Goal: Task Accomplishment & Management: Manage account settings

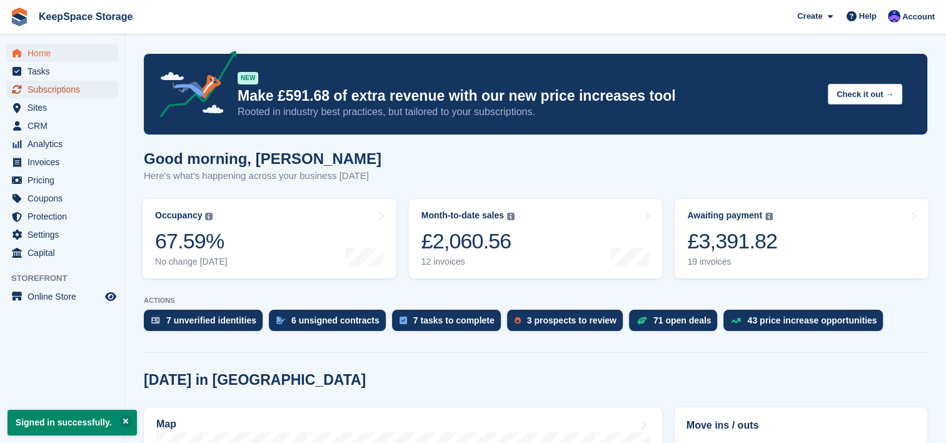
click at [83, 82] on span "Subscriptions" at bounding box center [65, 90] width 75 height 18
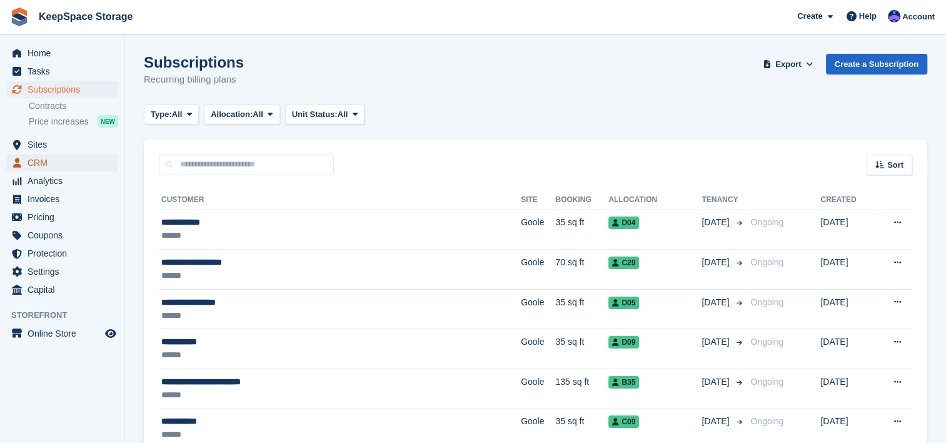
click at [71, 156] on span "CRM" at bounding box center [65, 163] width 75 height 18
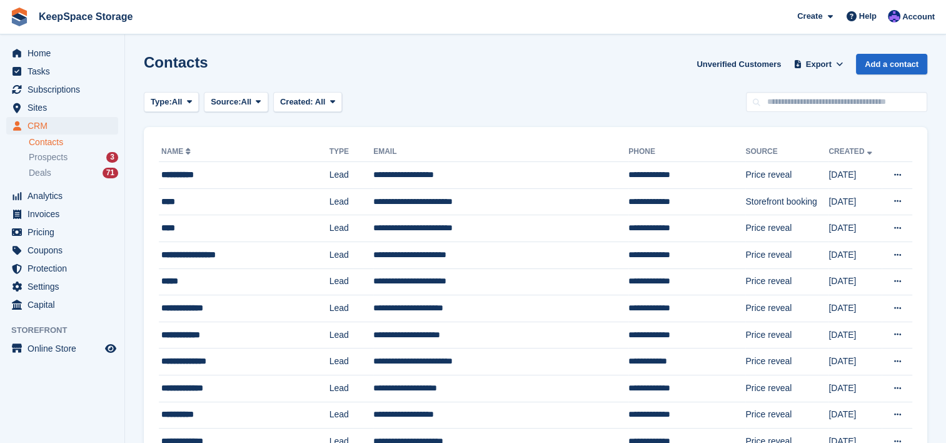
click at [71, 156] on div "Prospects 3" at bounding box center [73, 157] width 89 height 12
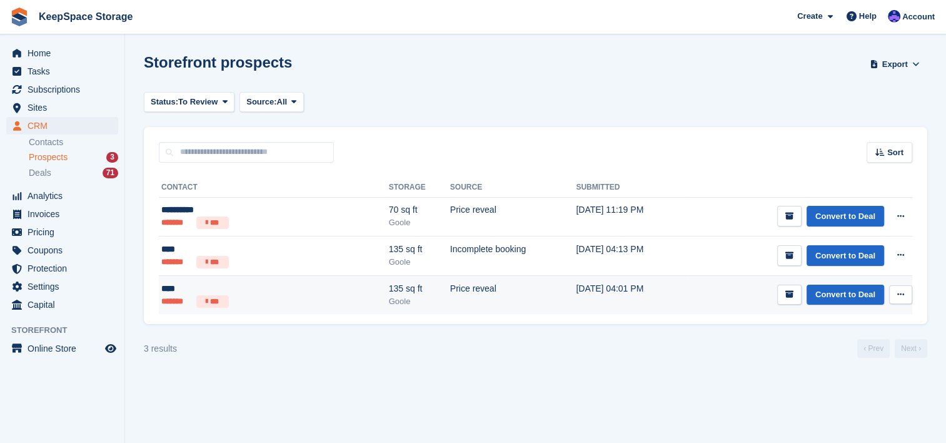
click at [227, 296] on li "***" at bounding box center [212, 301] width 33 height 13
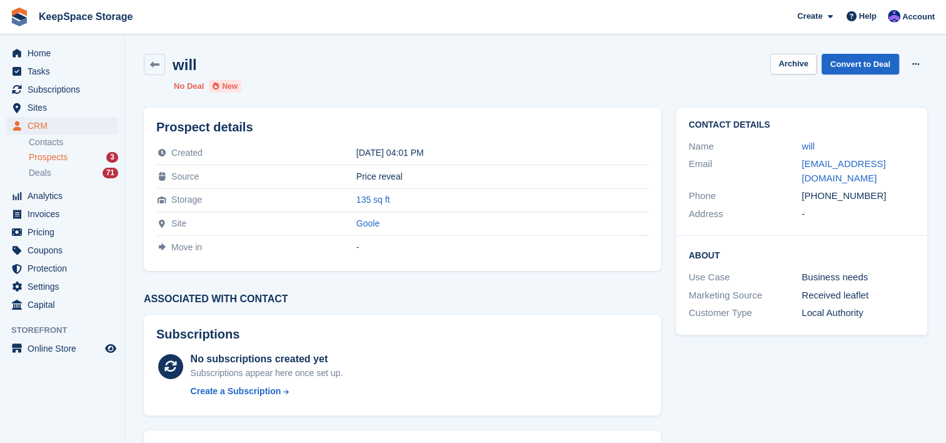
click at [150, 76] on div "will Archive Convert to Deal Delete prospect No Deal New" at bounding box center [535, 73] width 798 height 54
click at [150, 69] on icon at bounding box center [154, 64] width 9 height 9
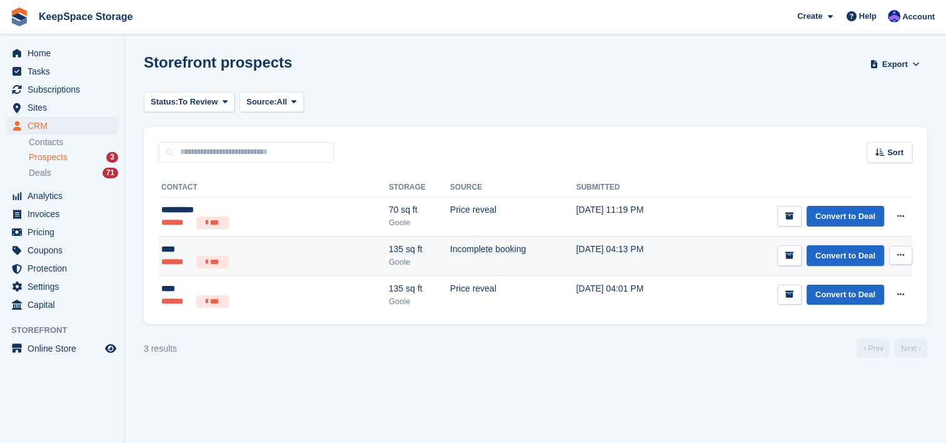
click at [230, 249] on div "****" at bounding box center [229, 249] width 136 height 13
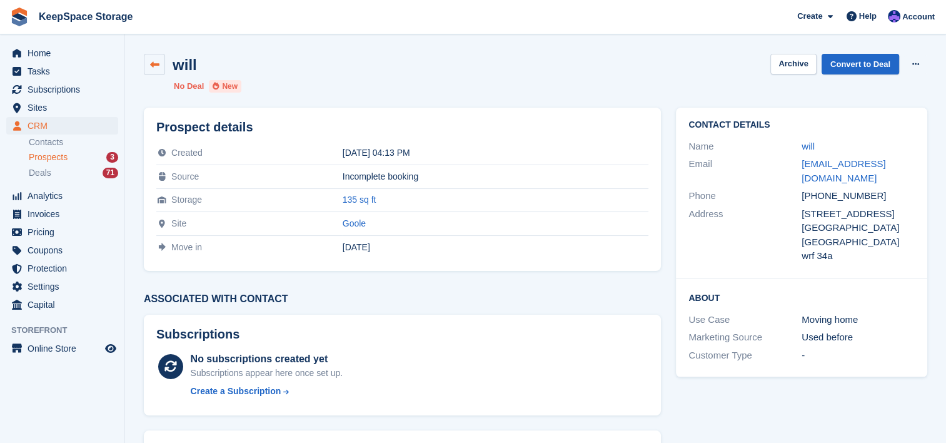
click at [153, 67] on icon at bounding box center [154, 64] width 9 height 9
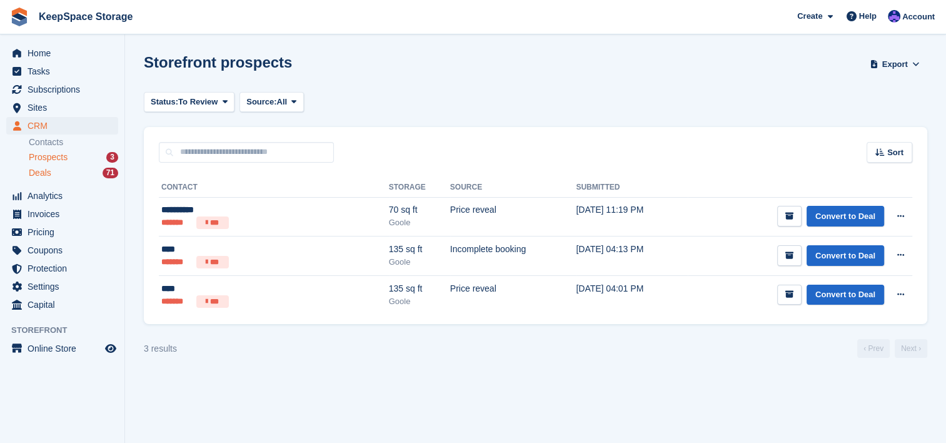
click at [73, 174] on div "Deals 71" at bounding box center [73, 173] width 89 height 12
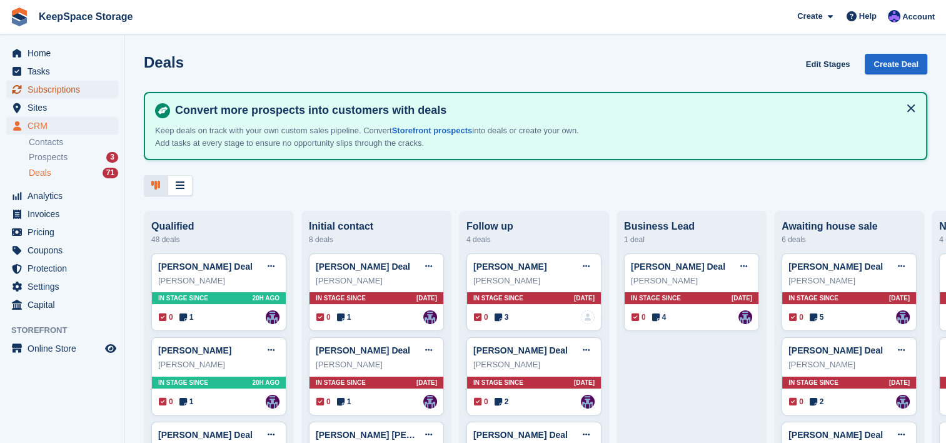
click at [83, 88] on span "Subscriptions" at bounding box center [65, 90] width 75 height 18
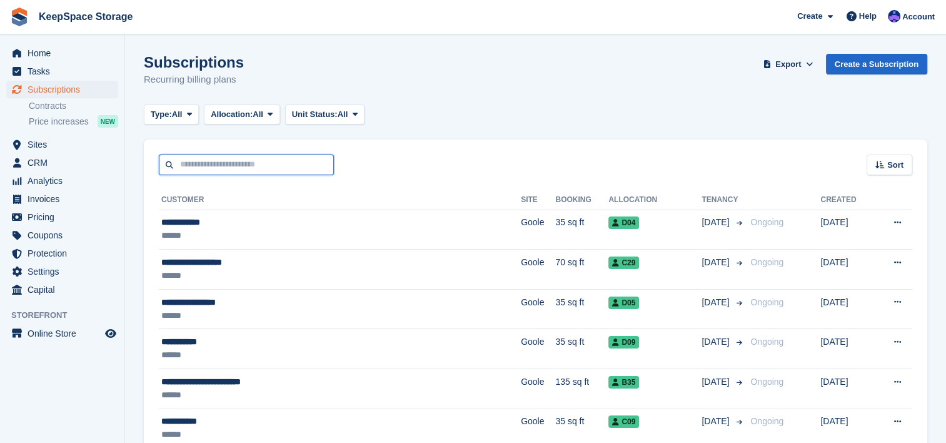
click at [197, 174] on input "text" at bounding box center [246, 164] width 175 height 21
click at [68, 146] on span "Sites" at bounding box center [65, 145] width 75 height 18
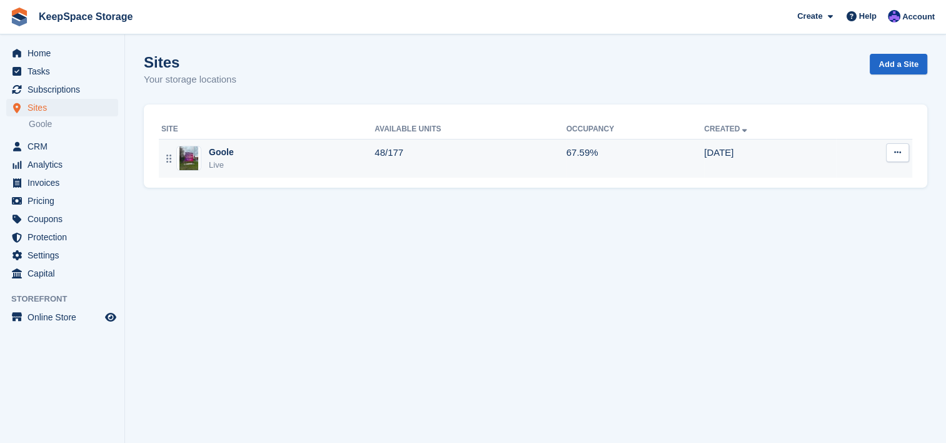
click at [283, 162] on div "Goole Live" at bounding box center [267, 159] width 213 height 26
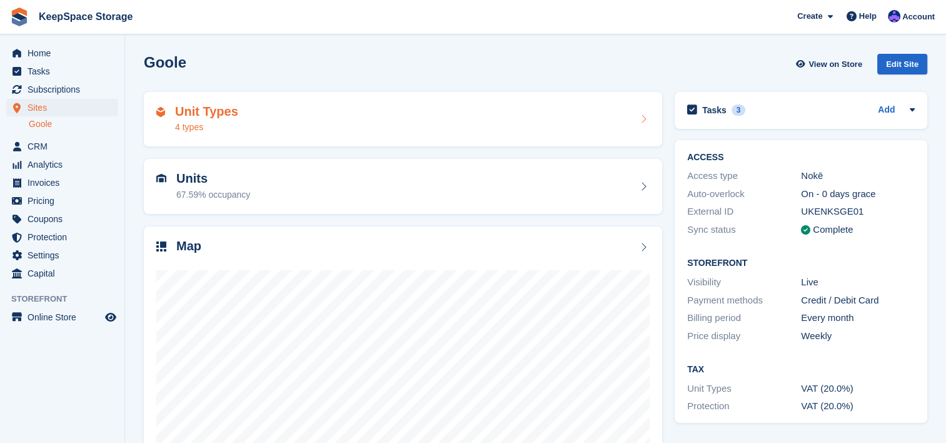
click at [279, 113] on div "Unit Types 4 types" at bounding box center [402, 119] width 493 height 30
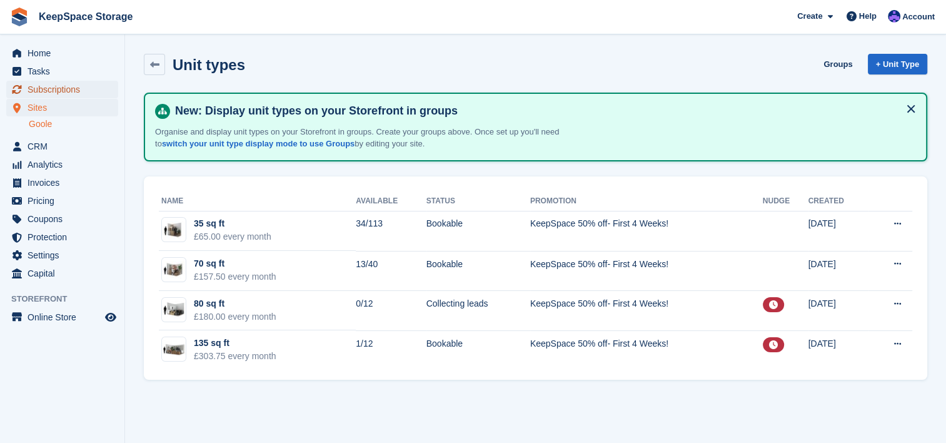
click at [82, 85] on span "Subscriptions" at bounding box center [65, 90] width 75 height 18
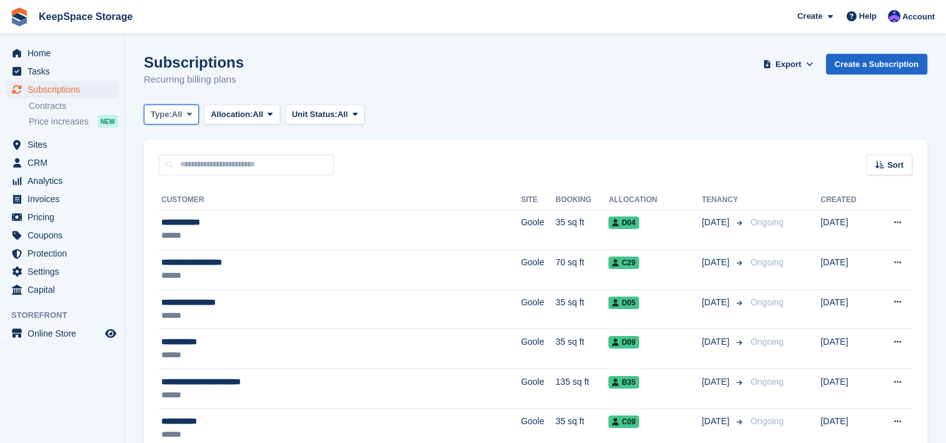
click at [180, 119] on span "All" at bounding box center [177, 114] width 11 height 13
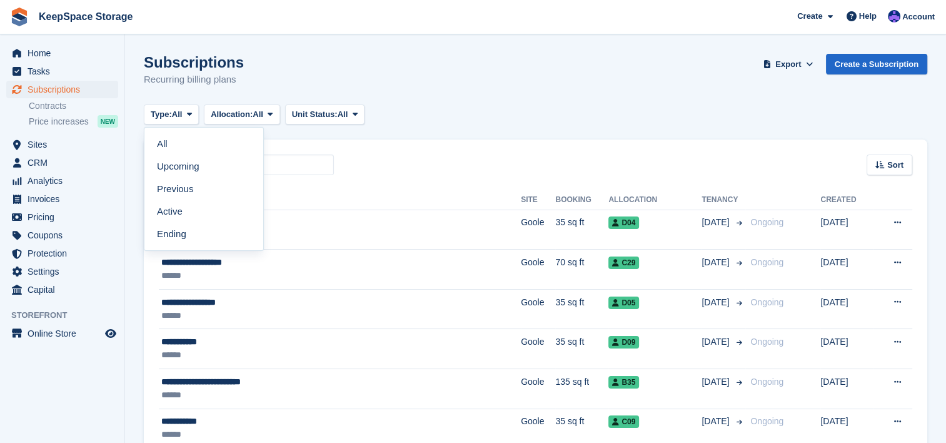
click at [238, 93] on div "Subscriptions Recurring billing plans Export Export Subscriptions Export a CSV …" at bounding box center [535, 78] width 783 height 48
click at [66, 158] on span "CRM" at bounding box center [65, 163] width 75 height 18
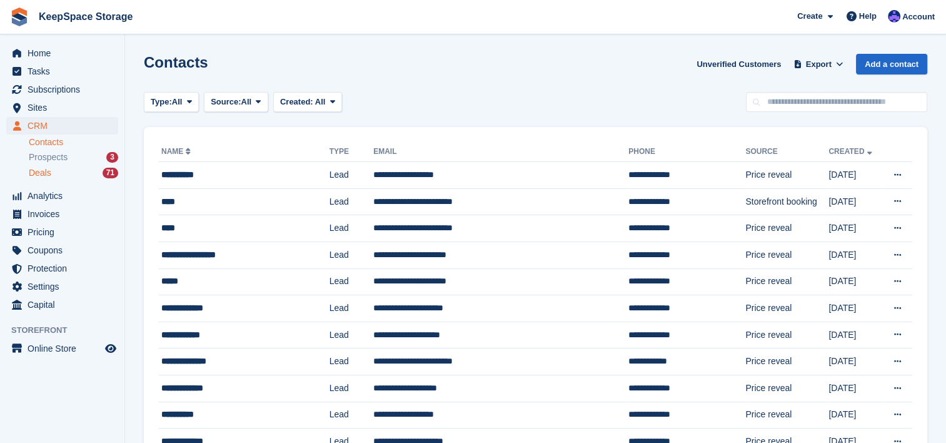
click at [76, 168] on div "Deals 71" at bounding box center [73, 173] width 89 height 12
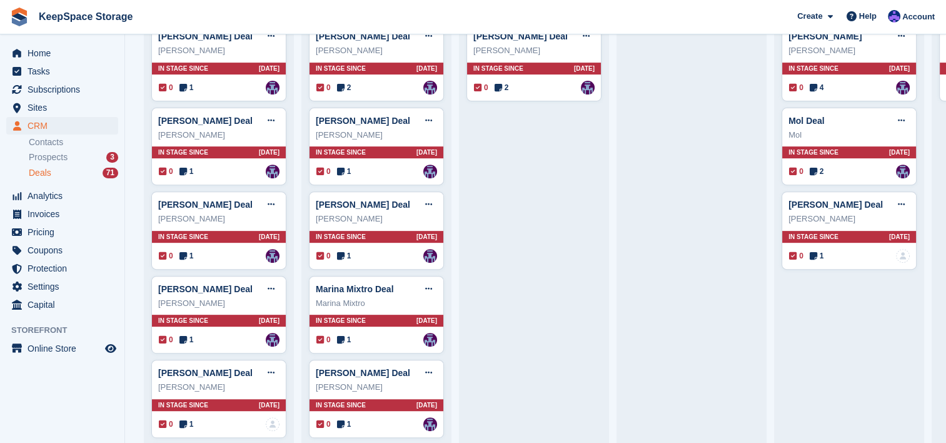
scroll to position [500, 0]
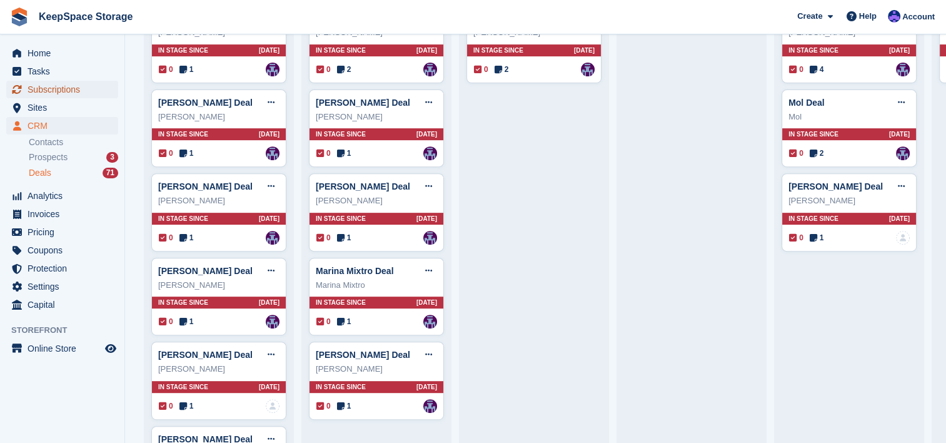
click at [86, 88] on span "Subscriptions" at bounding box center [65, 90] width 75 height 18
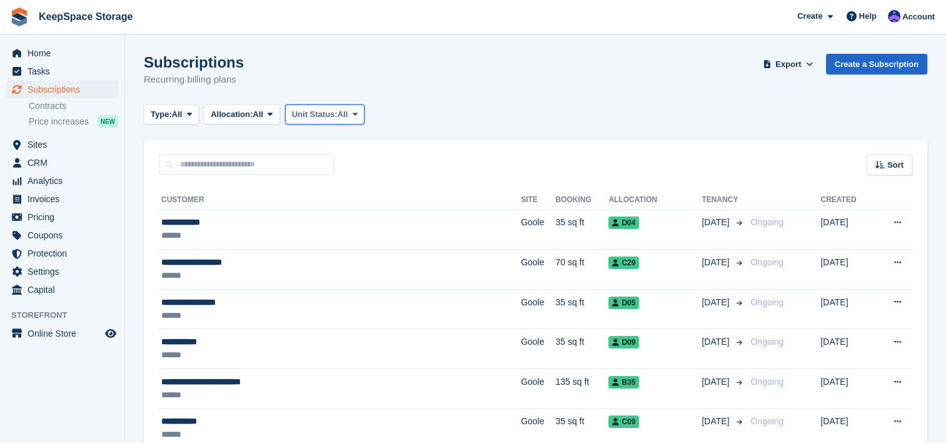
click at [329, 123] on button "Unit Status: All" at bounding box center [324, 114] width 79 height 21
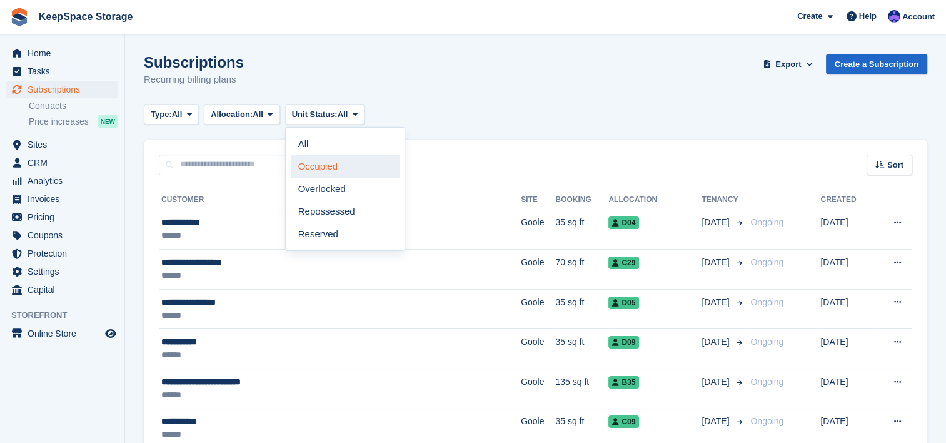
click at [325, 168] on link "Occupied" at bounding box center [345, 166] width 109 height 23
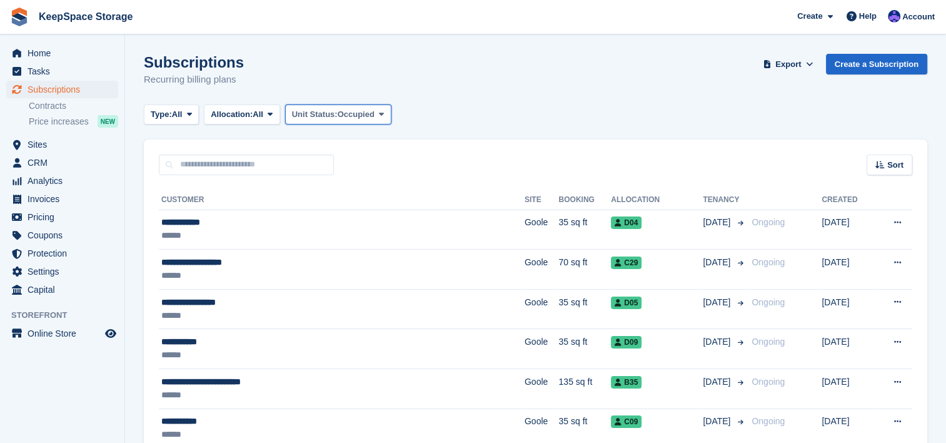
click at [331, 105] on button "Unit Status: Occupied" at bounding box center [338, 114] width 106 height 21
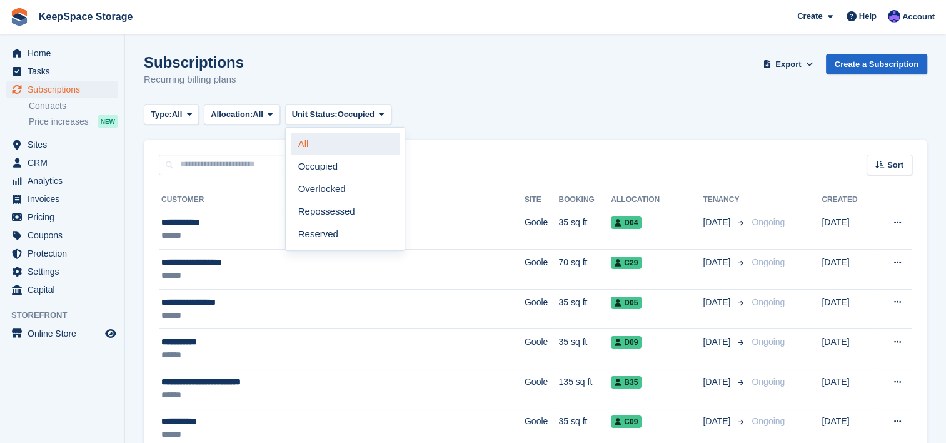
click at [321, 148] on link "All" at bounding box center [345, 144] width 109 height 23
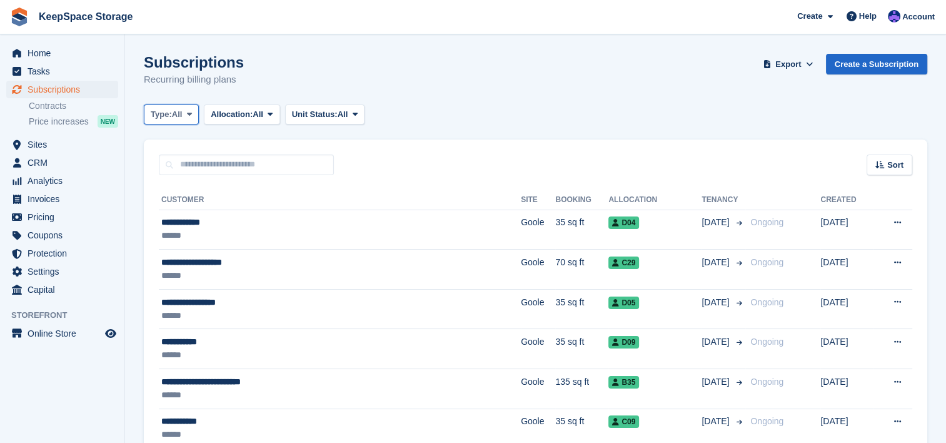
click at [182, 108] on button "Type: All" at bounding box center [171, 114] width 55 height 21
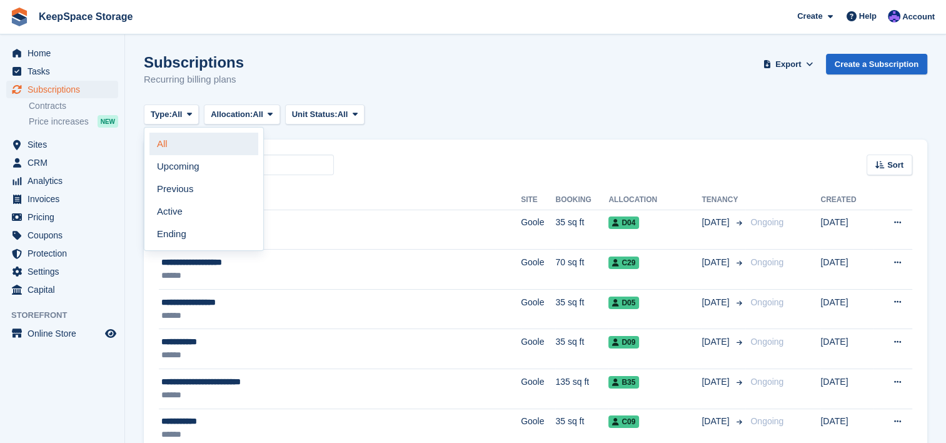
click at [193, 148] on link "All" at bounding box center [203, 144] width 109 height 23
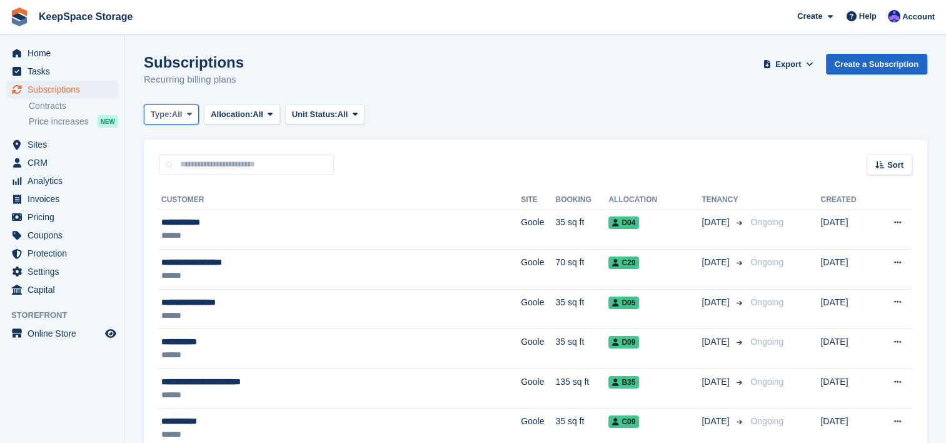
click at [178, 115] on span "All" at bounding box center [177, 114] width 11 height 13
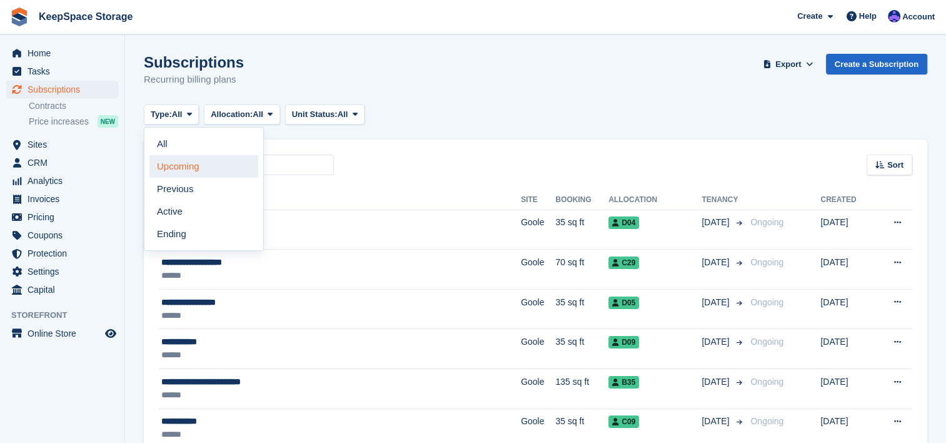
click at [193, 168] on link "Upcoming" at bounding box center [203, 166] width 109 height 23
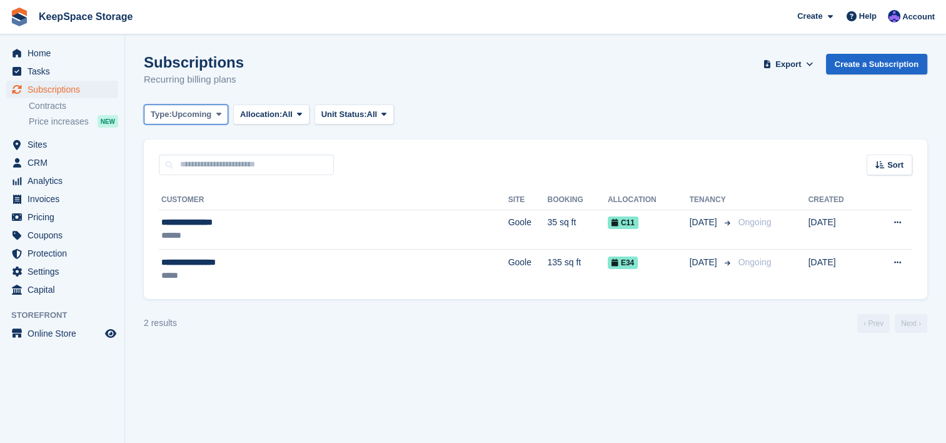
click at [172, 115] on span "Type:" at bounding box center [161, 114] width 21 height 13
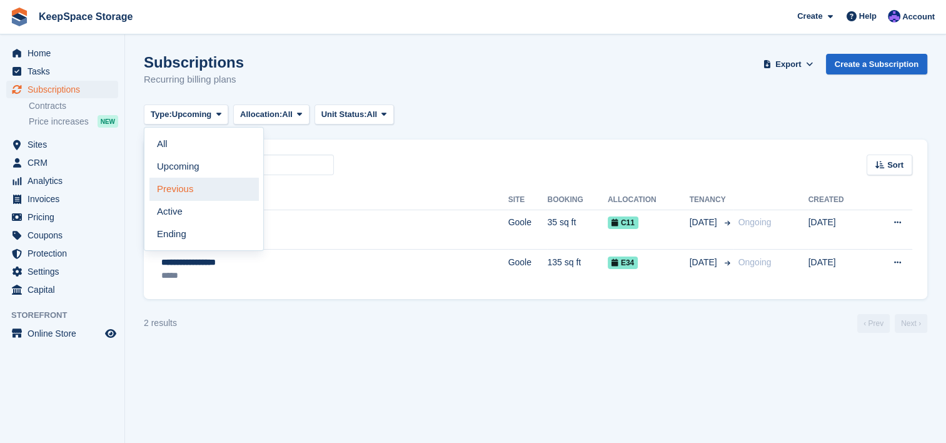
click at [178, 198] on link "Previous" at bounding box center [203, 189] width 109 height 23
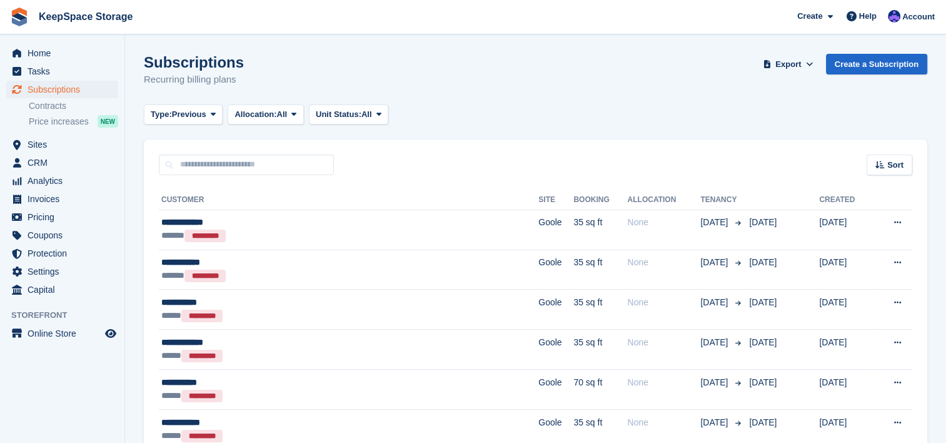
click at [201, 119] on span "Previous" at bounding box center [189, 114] width 34 height 13
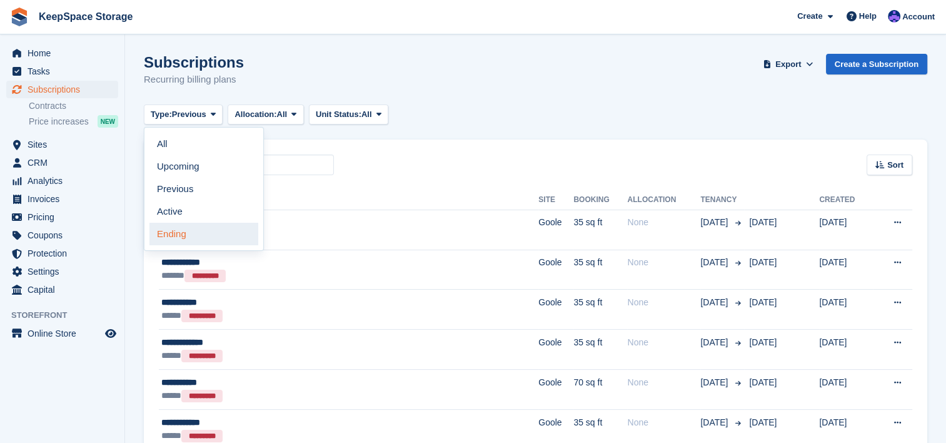
click at [198, 241] on link "Ending" at bounding box center [203, 234] width 109 height 23
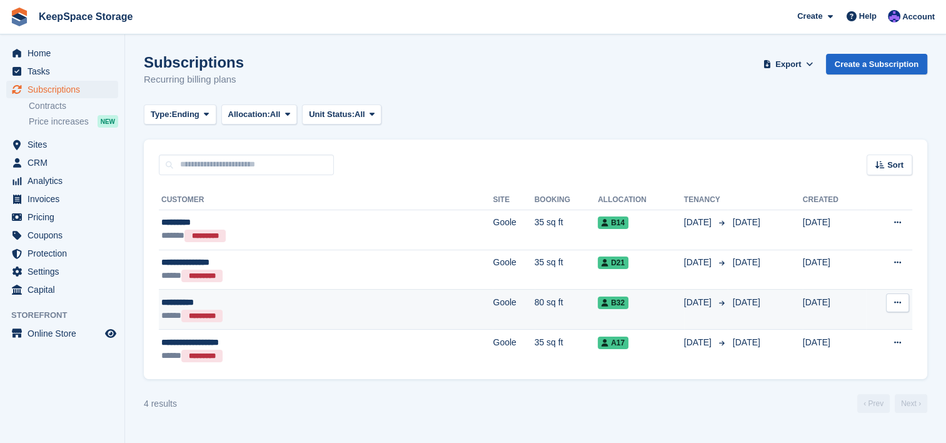
click at [598, 303] on div "B32" at bounding box center [641, 302] width 86 height 13
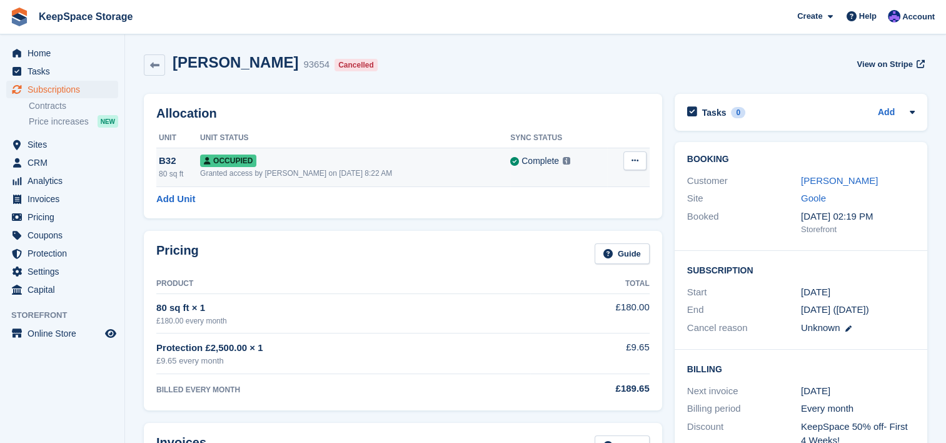
click at [633, 158] on icon at bounding box center [634, 160] width 7 height 8
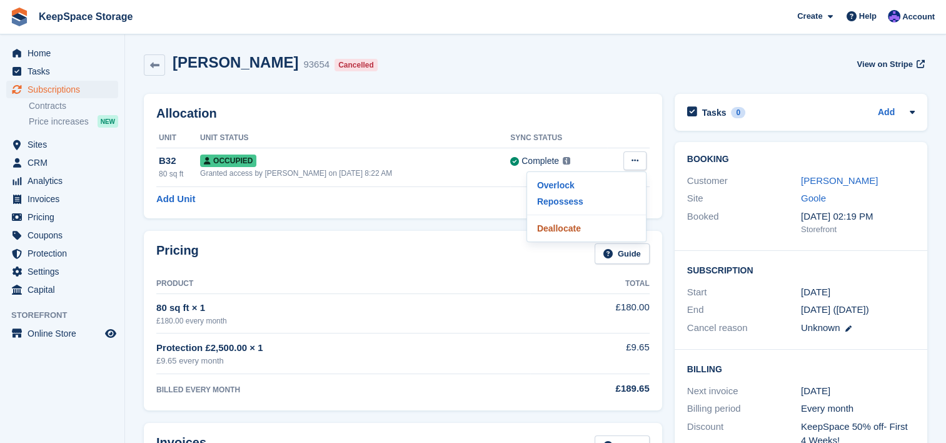
drag, startPoint x: 580, startPoint y: 232, endPoint x: 543, endPoint y: 38, distance: 197.3
click at [580, 232] on p "Deallocate" at bounding box center [586, 228] width 109 height 16
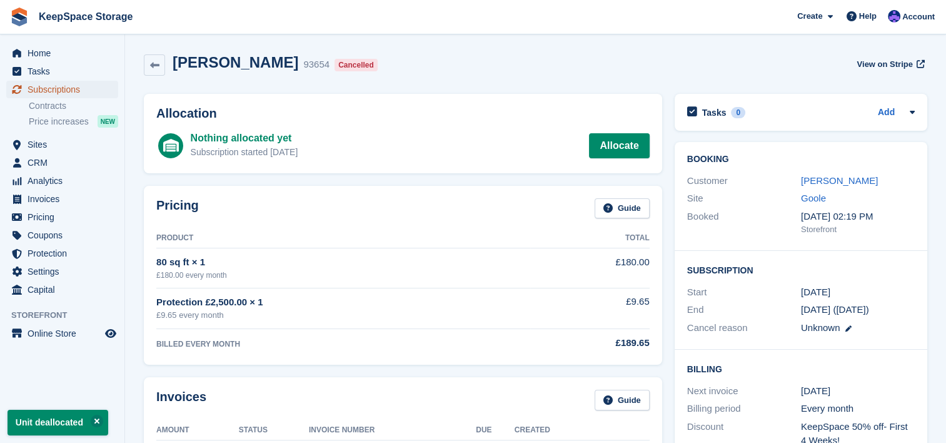
click at [63, 92] on span "Subscriptions" at bounding box center [65, 90] width 75 height 18
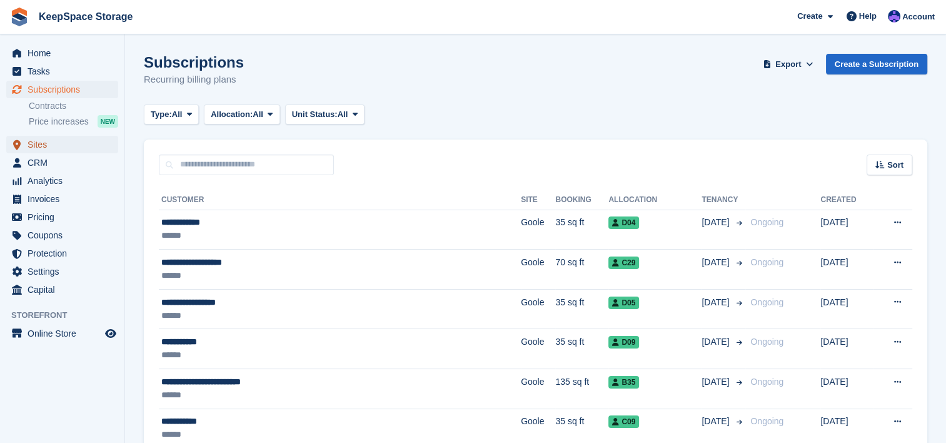
click at [57, 140] on span "Sites" at bounding box center [65, 145] width 75 height 18
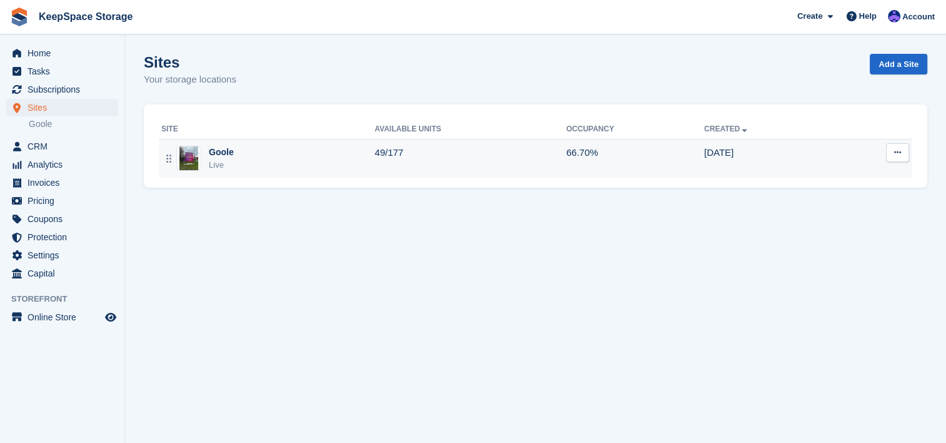
click at [286, 163] on div "Goole Live" at bounding box center [267, 159] width 213 height 26
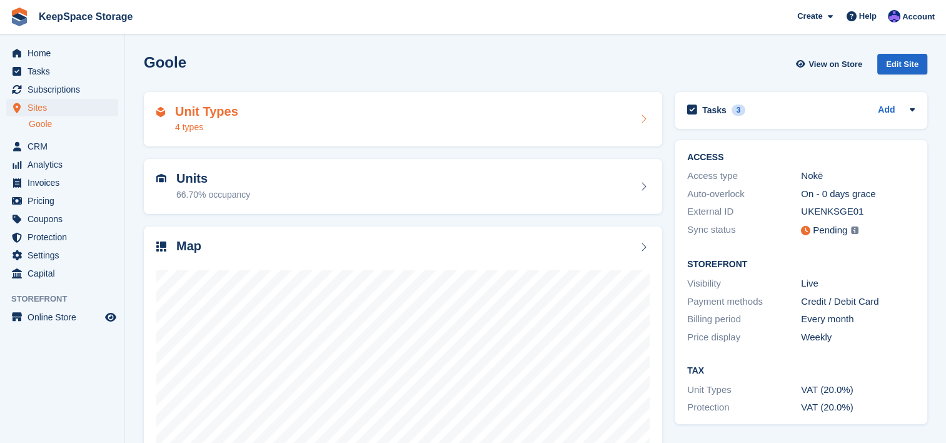
click at [353, 111] on div "Unit Types 4 types" at bounding box center [402, 119] width 493 height 30
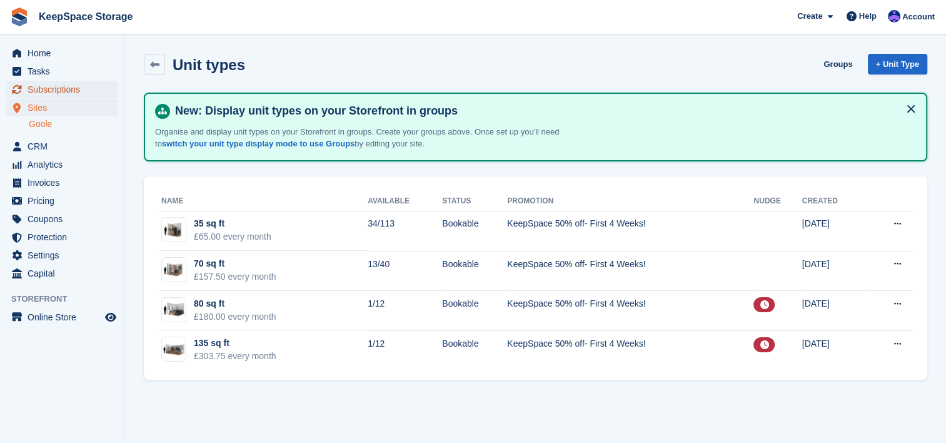
click at [90, 92] on span "Subscriptions" at bounding box center [65, 90] width 75 height 18
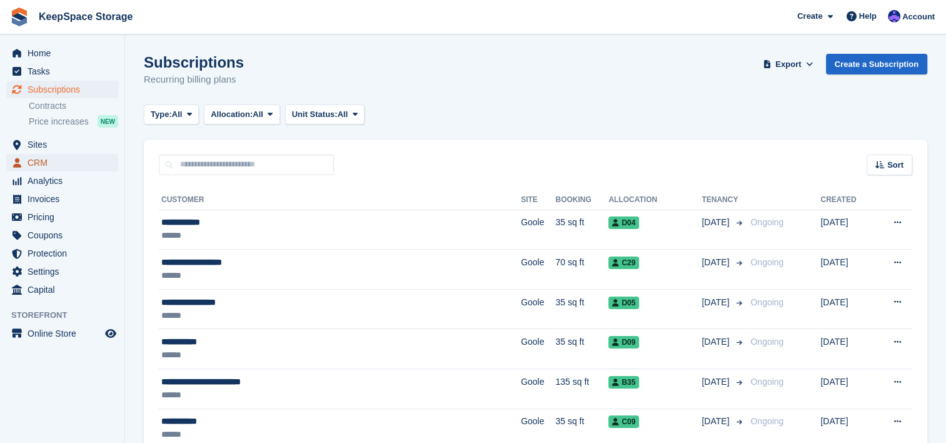
click at [63, 168] on span "CRM" at bounding box center [65, 163] width 75 height 18
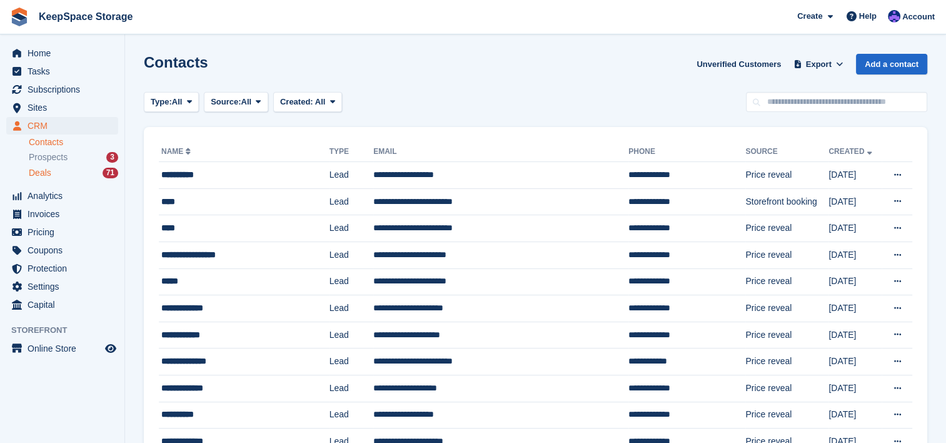
click at [106, 168] on div "71" at bounding box center [111, 173] width 16 height 11
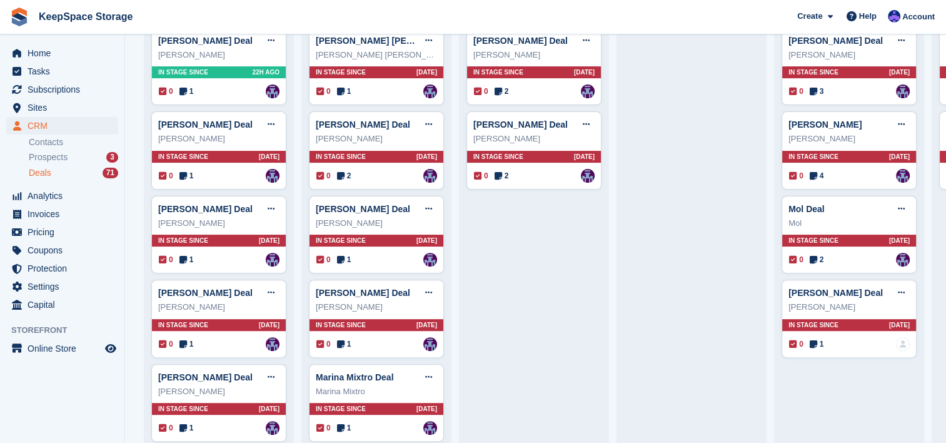
scroll to position [450, 0]
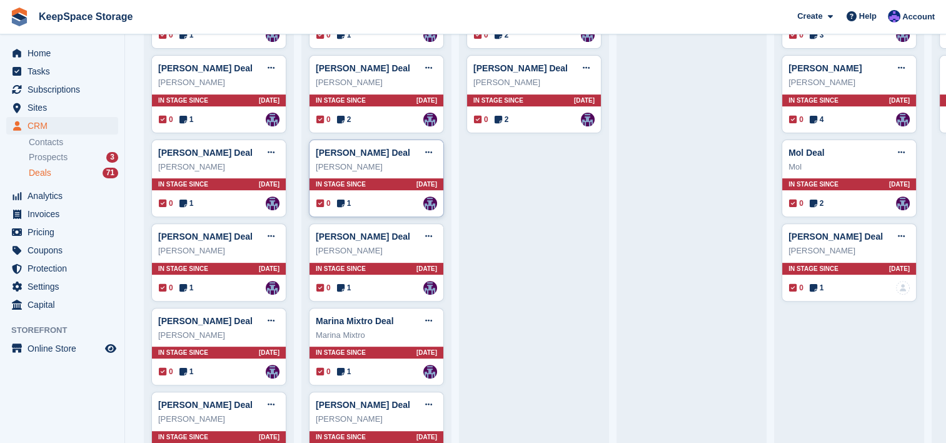
click at [394, 205] on div "0 1 Assigned to [PERSON_NAME]" at bounding box center [376, 203] width 121 height 14
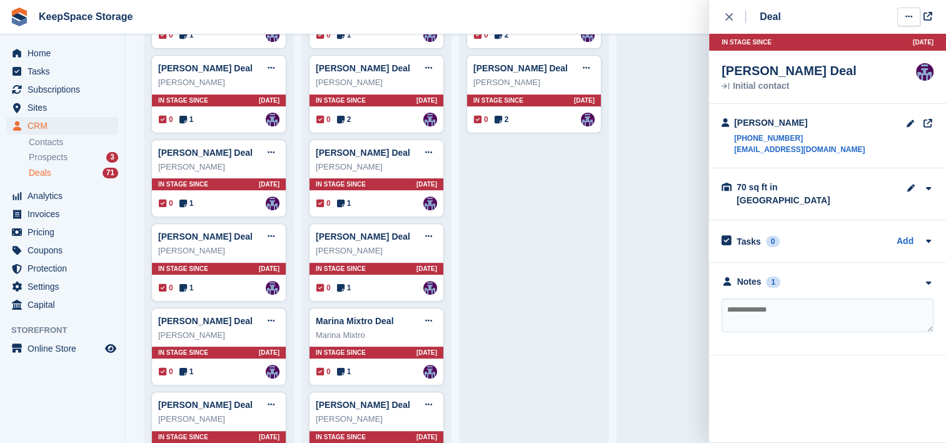
click at [903, 21] on button at bounding box center [908, 17] width 23 height 19
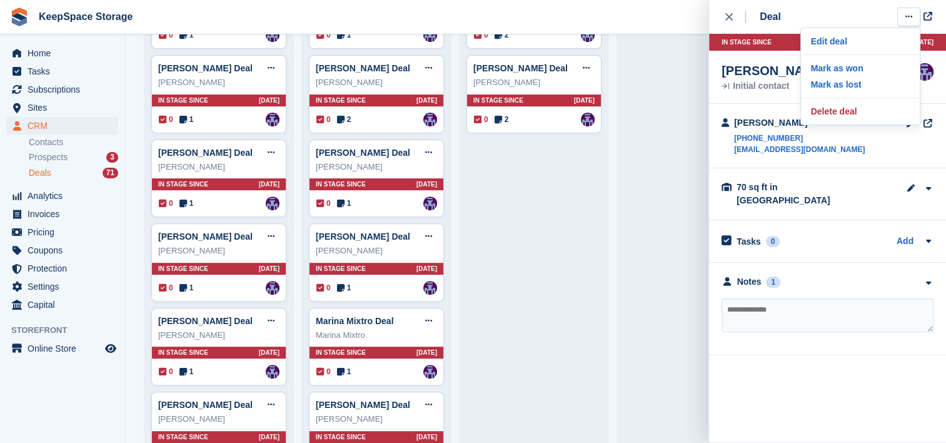
click at [918, 195] on div "70 sq ft in Goole Site Goole Unit Type 70 sq ft" at bounding box center [827, 194] width 237 height 52
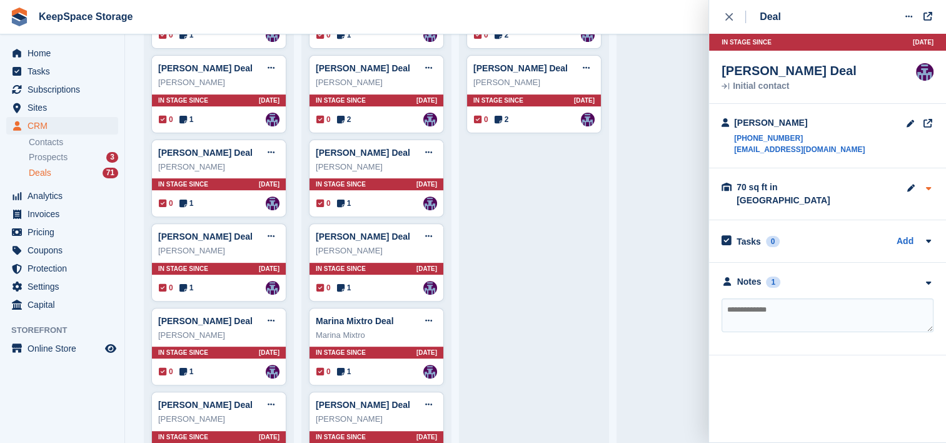
click at [928, 189] on icon "button" at bounding box center [928, 188] width 11 height 8
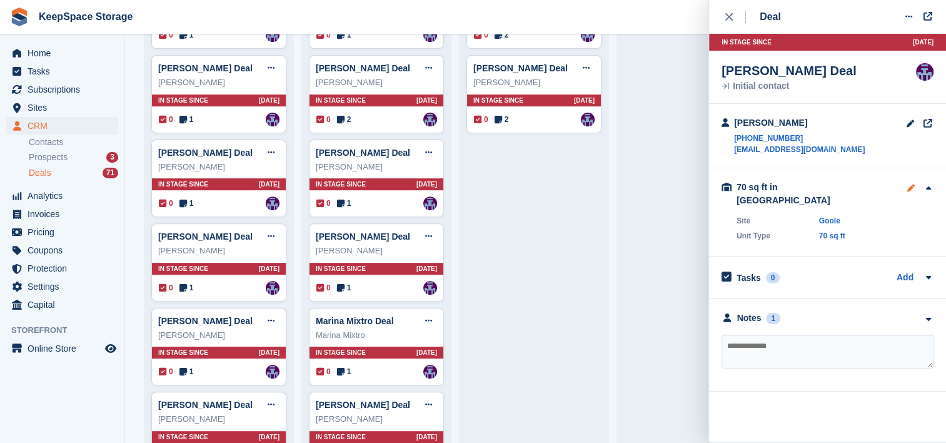
click at [911, 188] on icon at bounding box center [910, 188] width 9 height 1
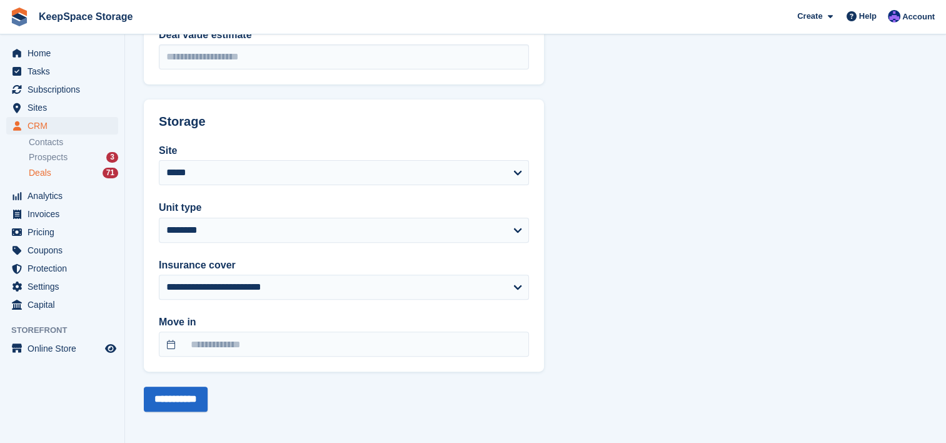
scroll to position [353, 0]
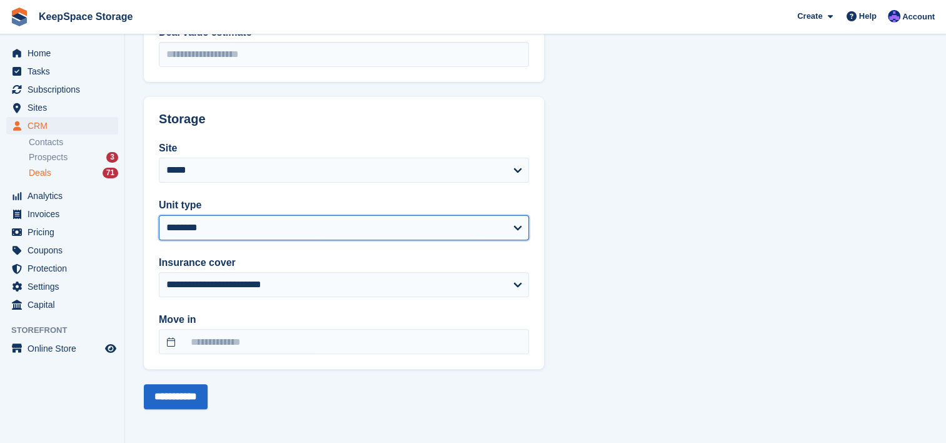
click at [503, 225] on select "**********" at bounding box center [344, 227] width 370 height 25
select select "****"
click at [159, 215] on select "**********" at bounding box center [344, 227] width 370 height 25
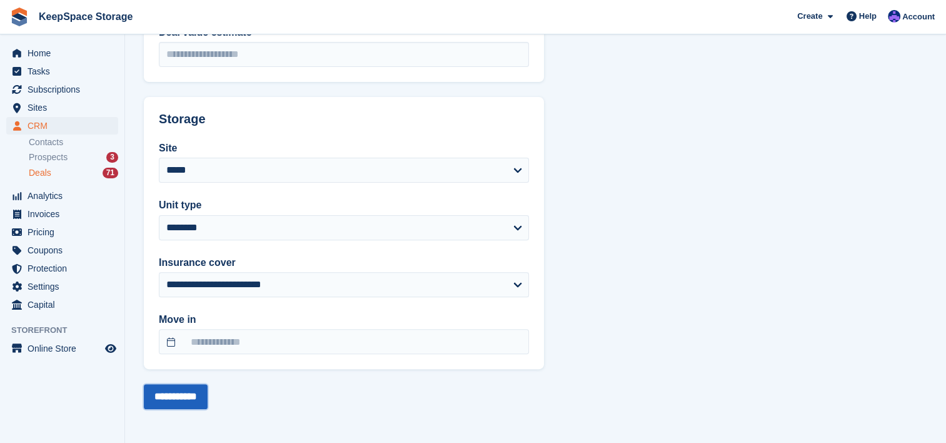
click at [206, 393] on input "**********" at bounding box center [176, 396] width 64 height 25
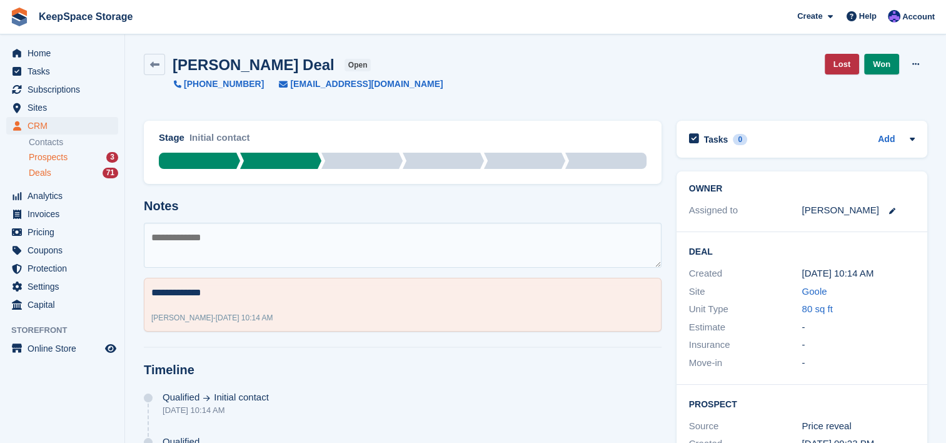
click at [106, 155] on div "3" at bounding box center [112, 157] width 12 height 11
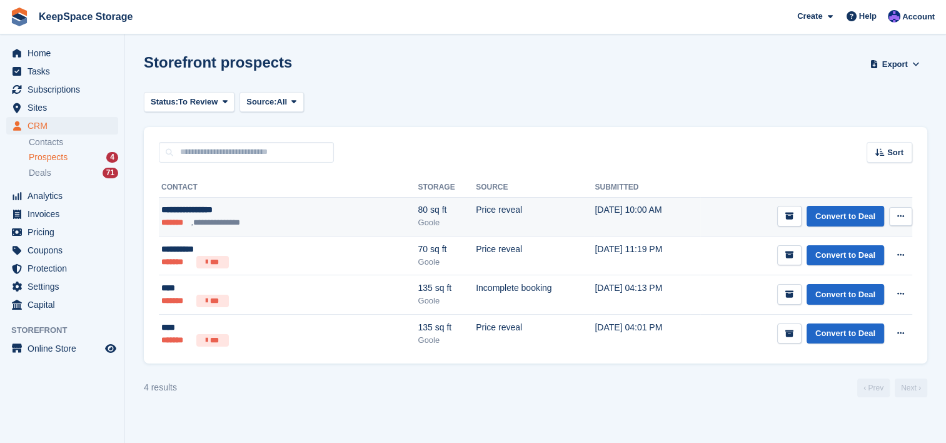
click at [606, 217] on td "04 Sep, 10:00 AM" at bounding box center [647, 216] width 106 height 39
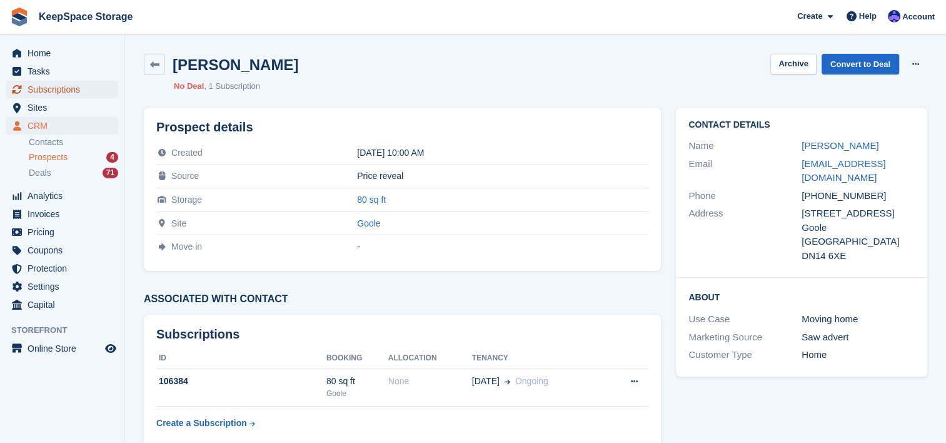
click at [70, 86] on span "Subscriptions" at bounding box center [65, 90] width 75 height 18
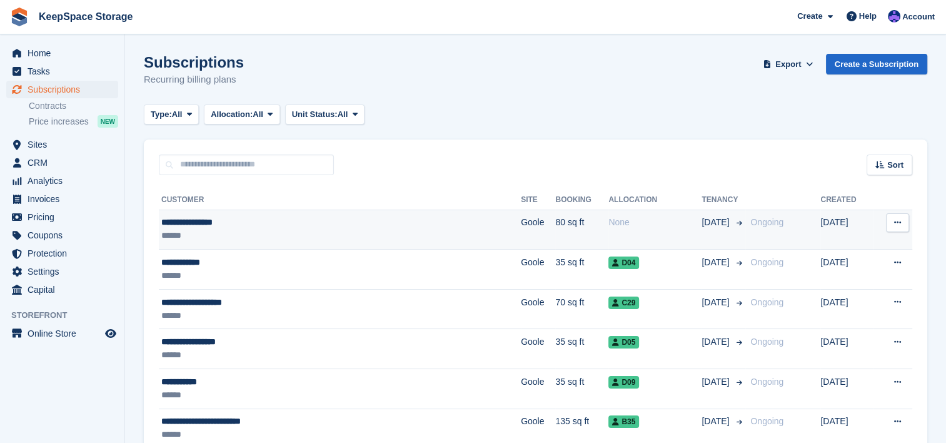
click at [335, 248] on td "**********" at bounding box center [340, 229] width 362 height 40
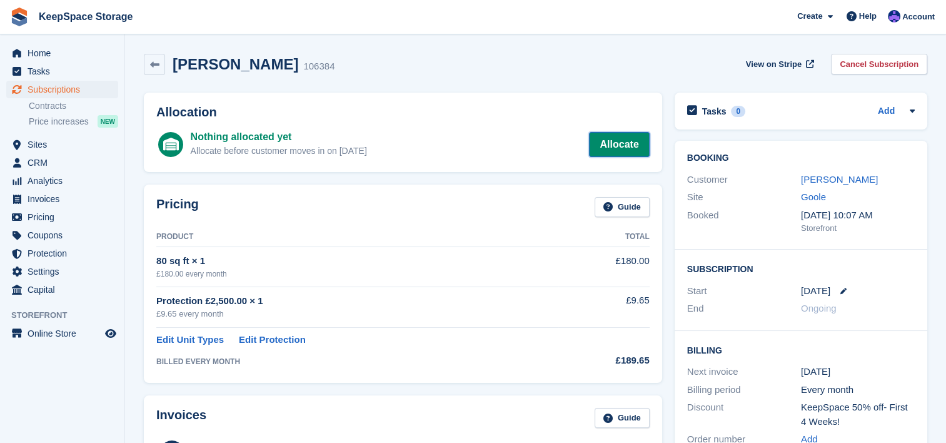
click at [616, 143] on link "Allocate" at bounding box center [619, 144] width 60 height 25
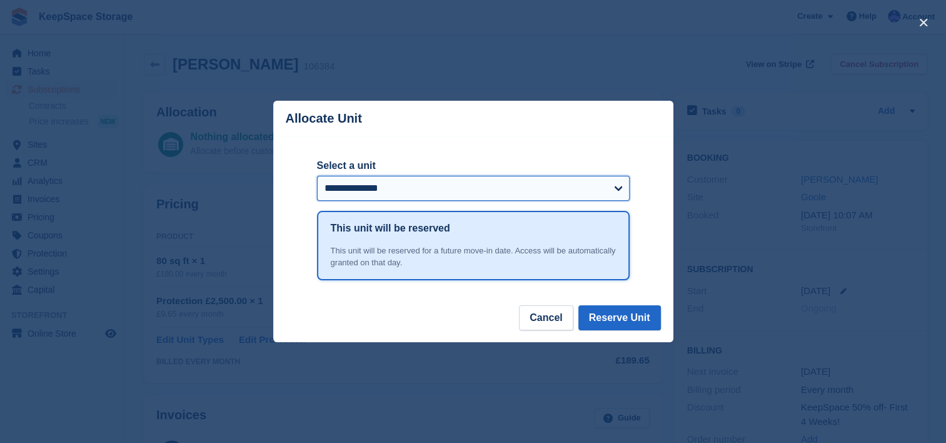
click at [586, 188] on select "**********" at bounding box center [473, 188] width 313 height 25
select select "*****"
click at [317, 176] on select "**********" at bounding box center [473, 188] width 313 height 25
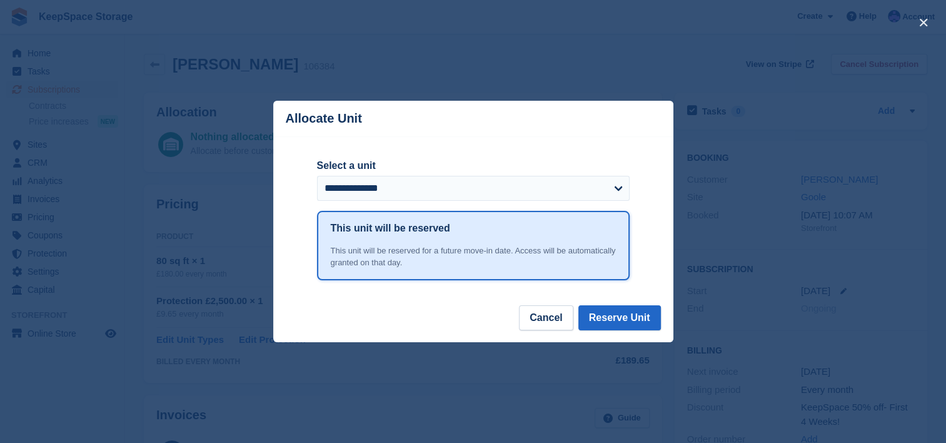
click at [623, 333] on footer "Cancel Reserve Unit" at bounding box center [473, 323] width 400 height 37
click at [629, 323] on button "Reserve Unit" at bounding box center [619, 317] width 83 height 25
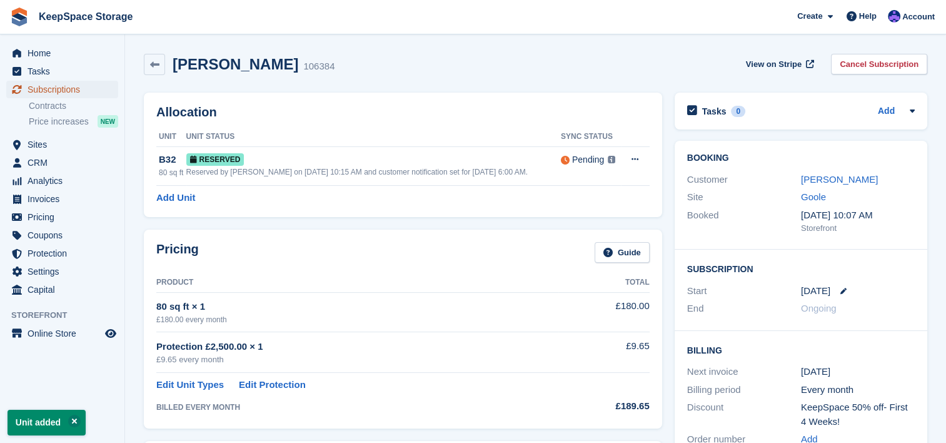
click at [54, 94] on span "Subscriptions" at bounding box center [65, 90] width 75 height 18
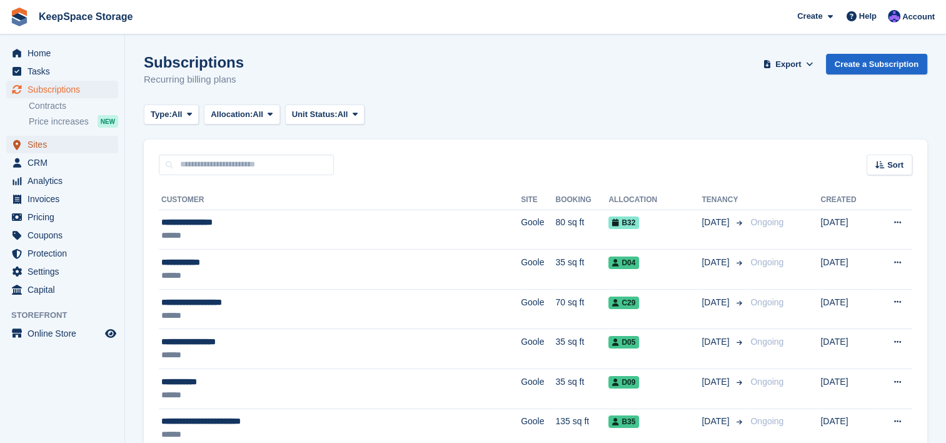
click at [46, 150] on span "Sites" at bounding box center [65, 145] width 75 height 18
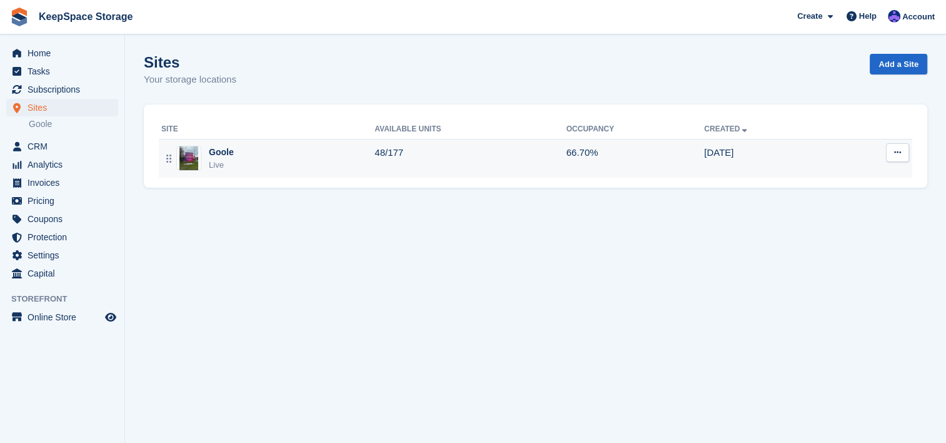
click at [246, 147] on div "Goole Live" at bounding box center [267, 159] width 213 height 26
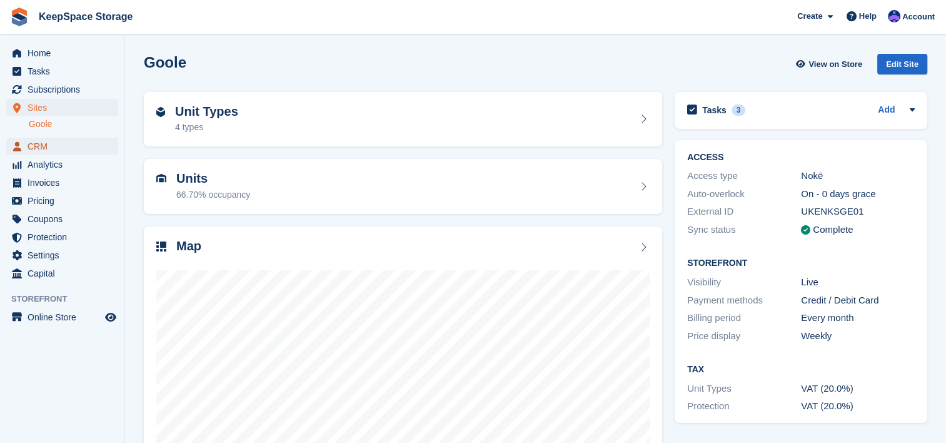
click at [105, 149] on link "CRM" at bounding box center [62, 147] width 112 height 18
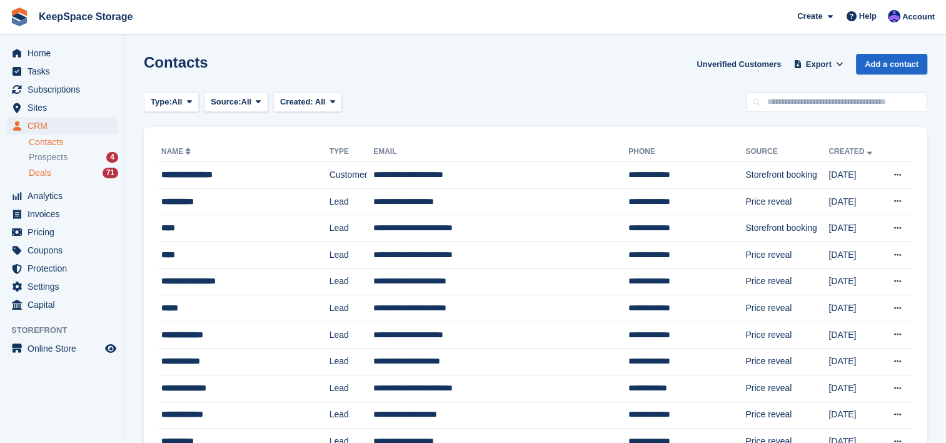
click at [84, 178] on div "Deals 71" at bounding box center [73, 173] width 89 height 12
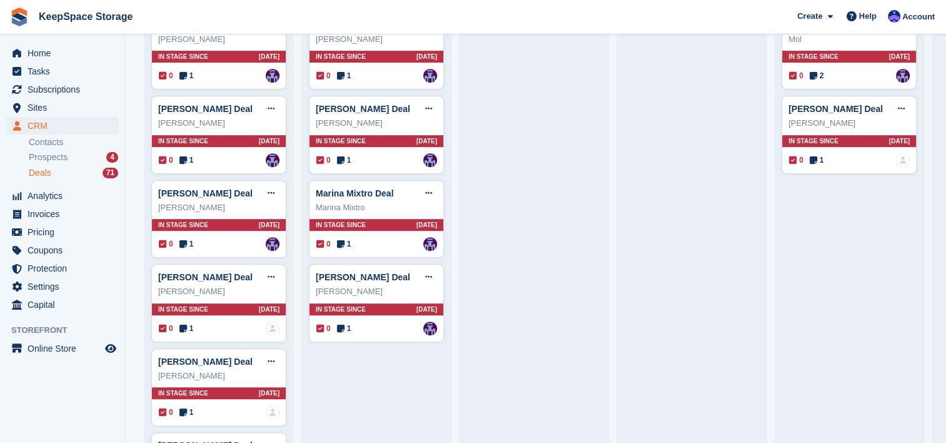
scroll to position [495, 0]
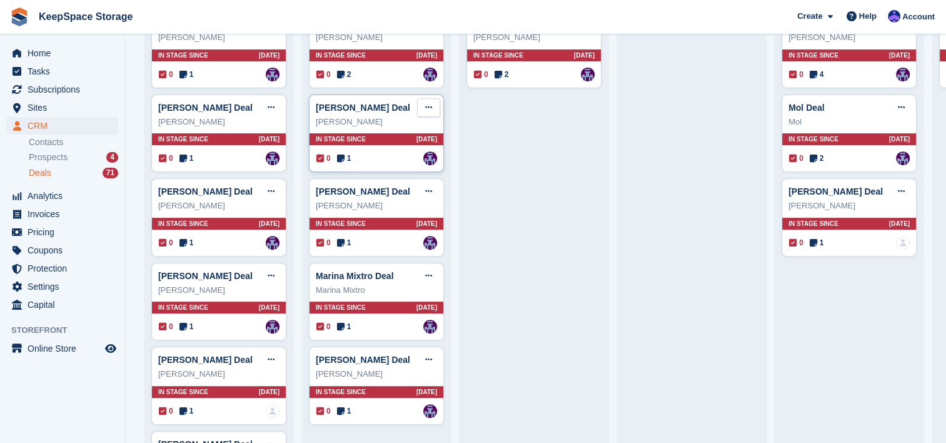
click at [423, 106] on button at bounding box center [428, 107] width 23 height 19
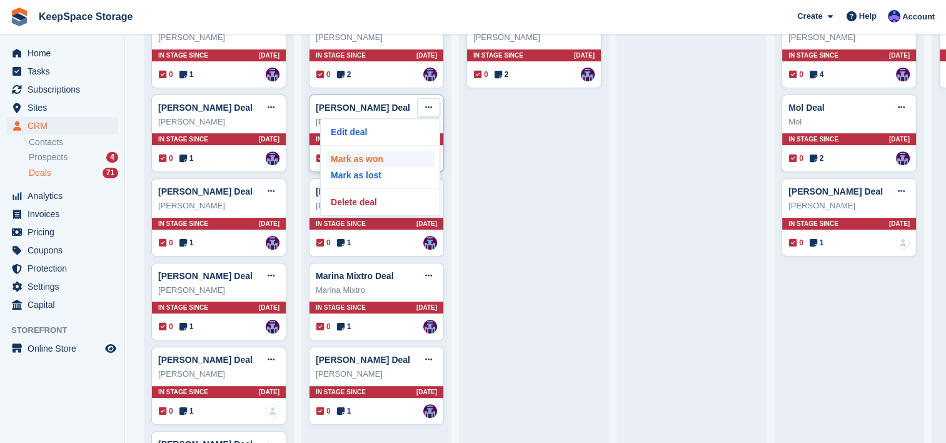
click at [381, 158] on p "Mark as won" at bounding box center [380, 159] width 109 height 16
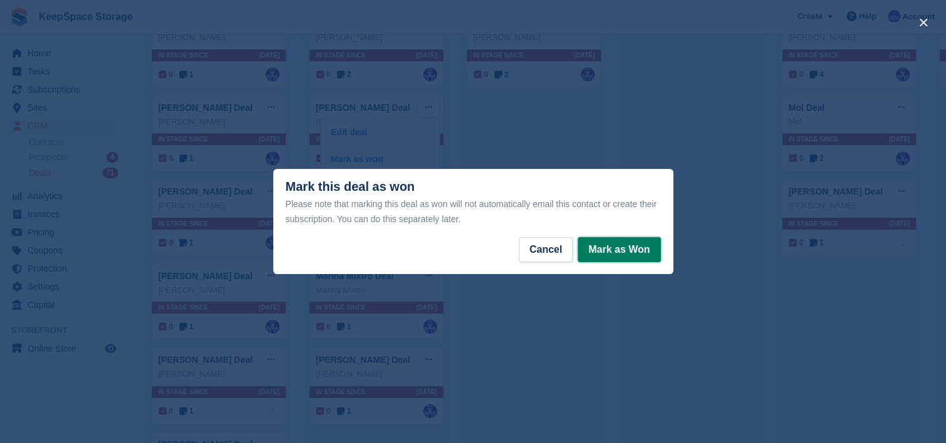
click at [622, 260] on button "Mark as Won" at bounding box center [619, 249] width 83 height 25
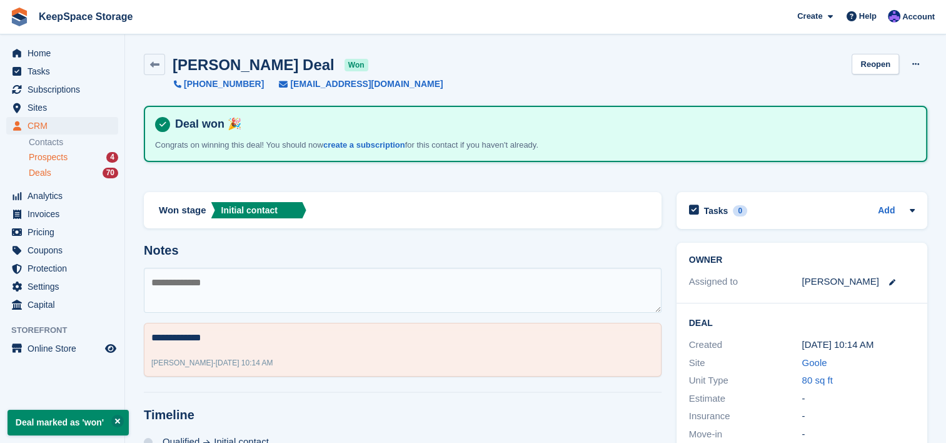
click at [114, 159] on div "4" at bounding box center [112, 157] width 12 height 11
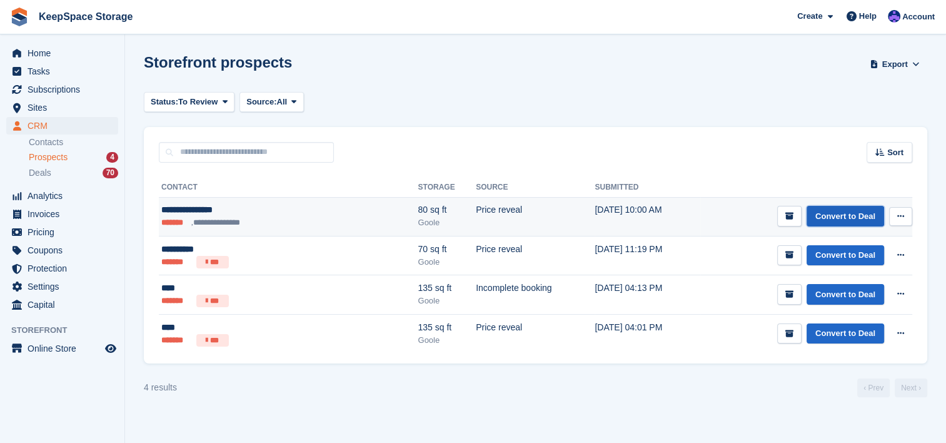
click at [855, 216] on link "Convert to Deal" at bounding box center [845, 216] width 78 height 21
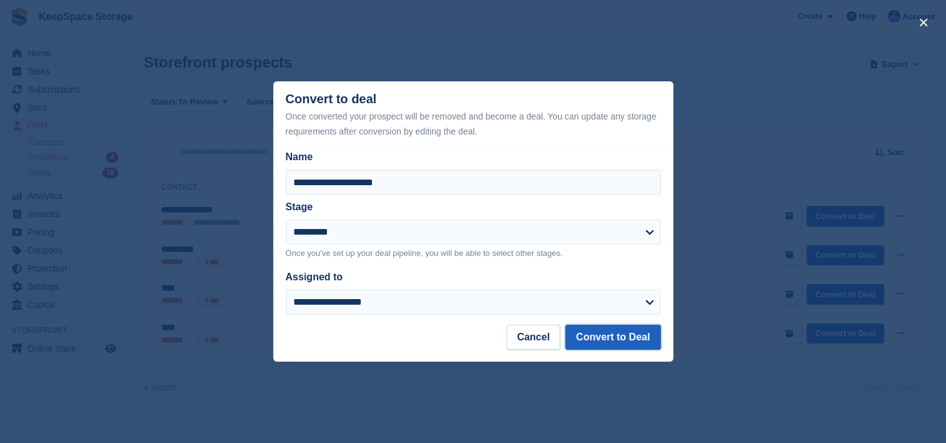
click at [657, 333] on button "Convert to Deal" at bounding box center [612, 336] width 95 height 25
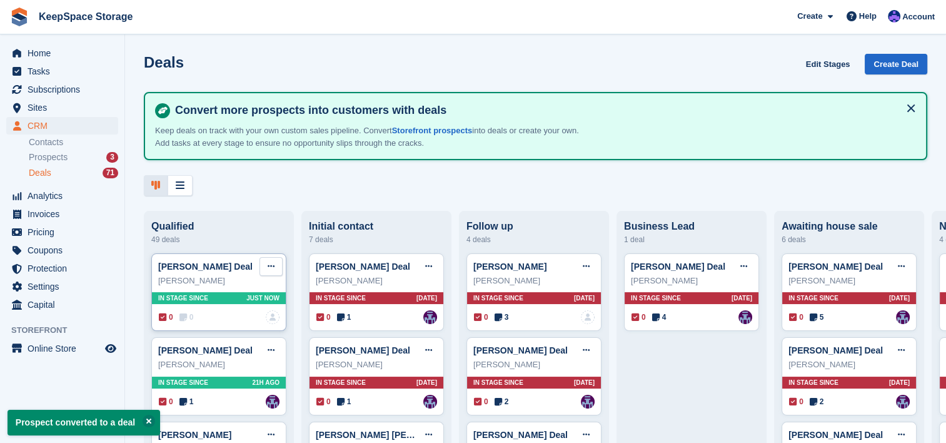
click at [276, 268] on button at bounding box center [270, 266] width 23 height 19
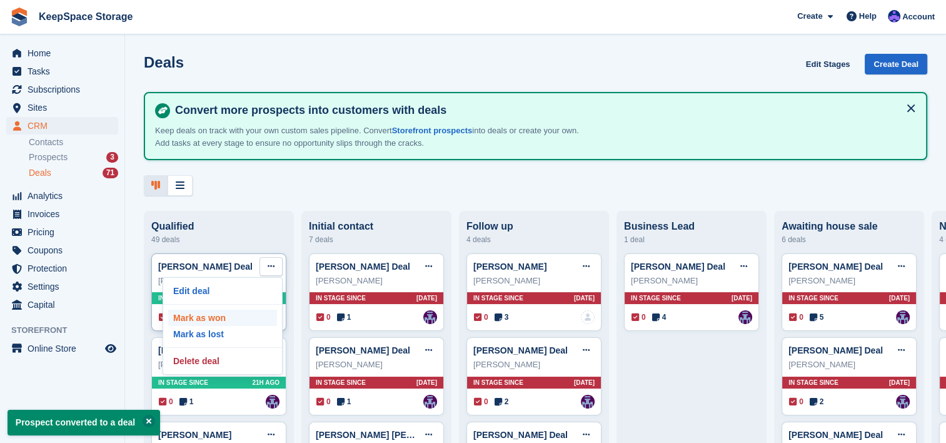
click at [234, 323] on p "Mark as won" at bounding box center [222, 317] width 109 height 16
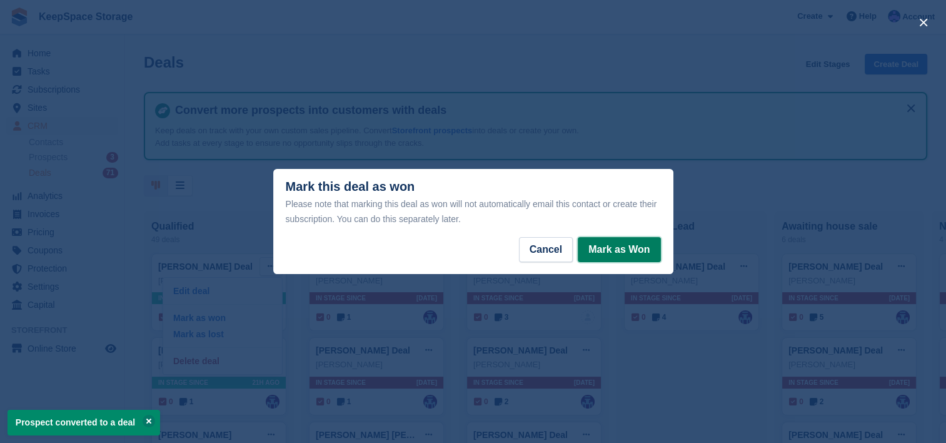
click at [611, 255] on button "Mark as Won" at bounding box center [619, 249] width 83 height 25
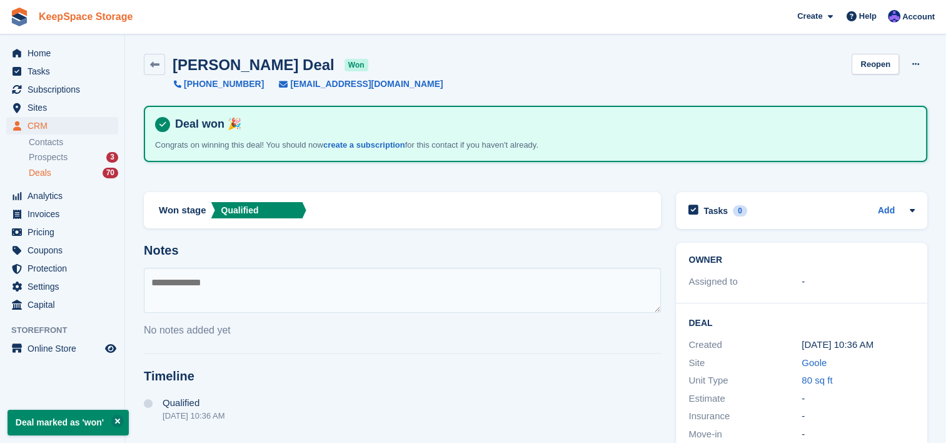
click at [121, 24] on link "KeepSpace Storage" at bounding box center [86, 16] width 104 height 21
